Goal: Transaction & Acquisition: Download file/media

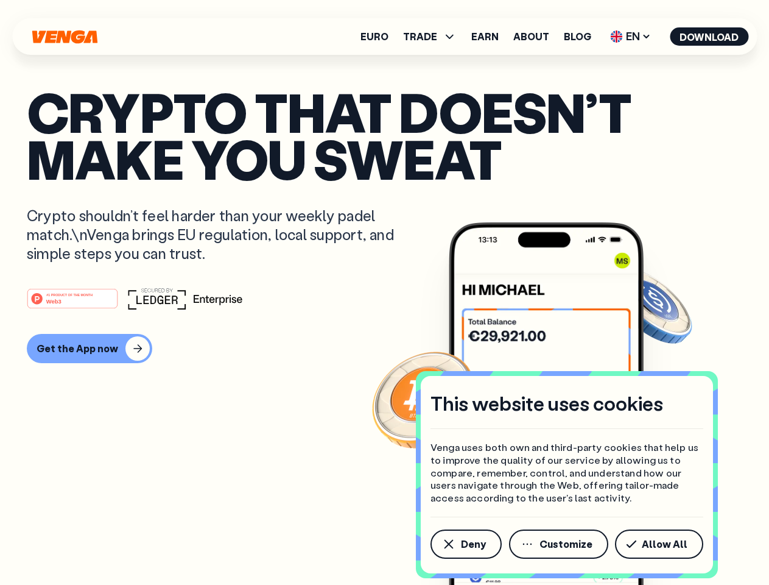
click at [384, 292] on div "#1 PRODUCT OF THE MONTH Web3" at bounding box center [385, 299] width 716 height 22
click at [465, 544] on span "Deny" at bounding box center [473, 544] width 25 height 10
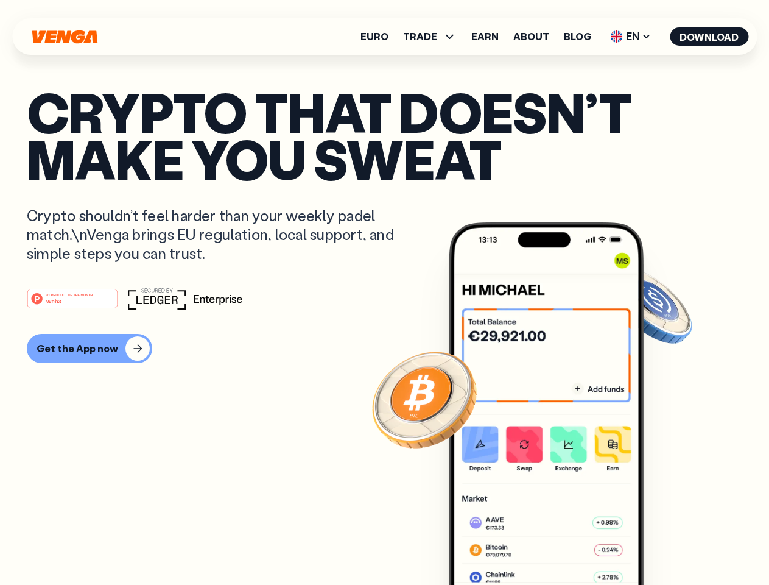
click at [560, 544] on img at bounding box center [546, 426] width 195 height 408
click at [662, 544] on article "Crypto that doesn’t make you sweat Crypto shouldn’t feel harder than your weekl…" at bounding box center [385, 316] width 716 height 457
click at [434, 37] on span "TRADE" at bounding box center [420, 37] width 34 height 10
click at [631, 37] on span "EN" at bounding box center [630, 36] width 49 height 19
click at [710, 37] on button "Download" at bounding box center [709, 36] width 79 height 18
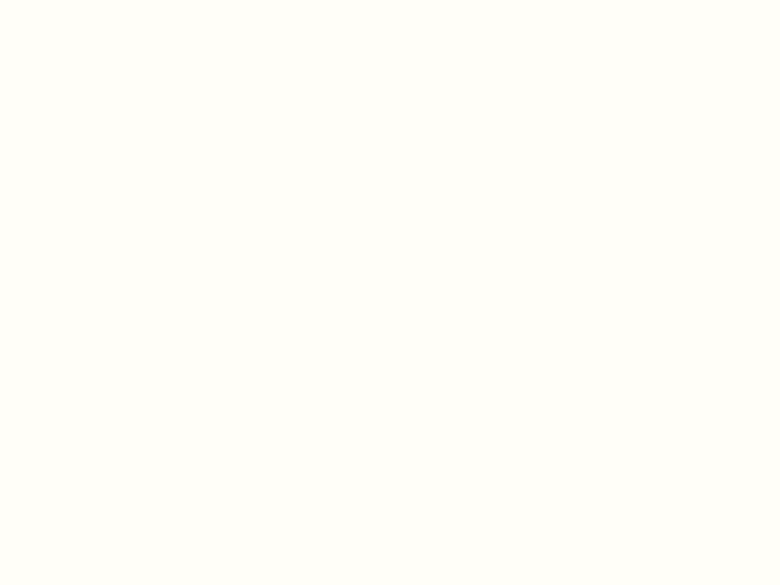
click at [88, 0] on html "This website uses cookies Venga uses both own and third-party cookies that help…" at bounding box center [390, 0] width 780 height 0
